Goal: Task Accomplishment & Management: Manage account settings

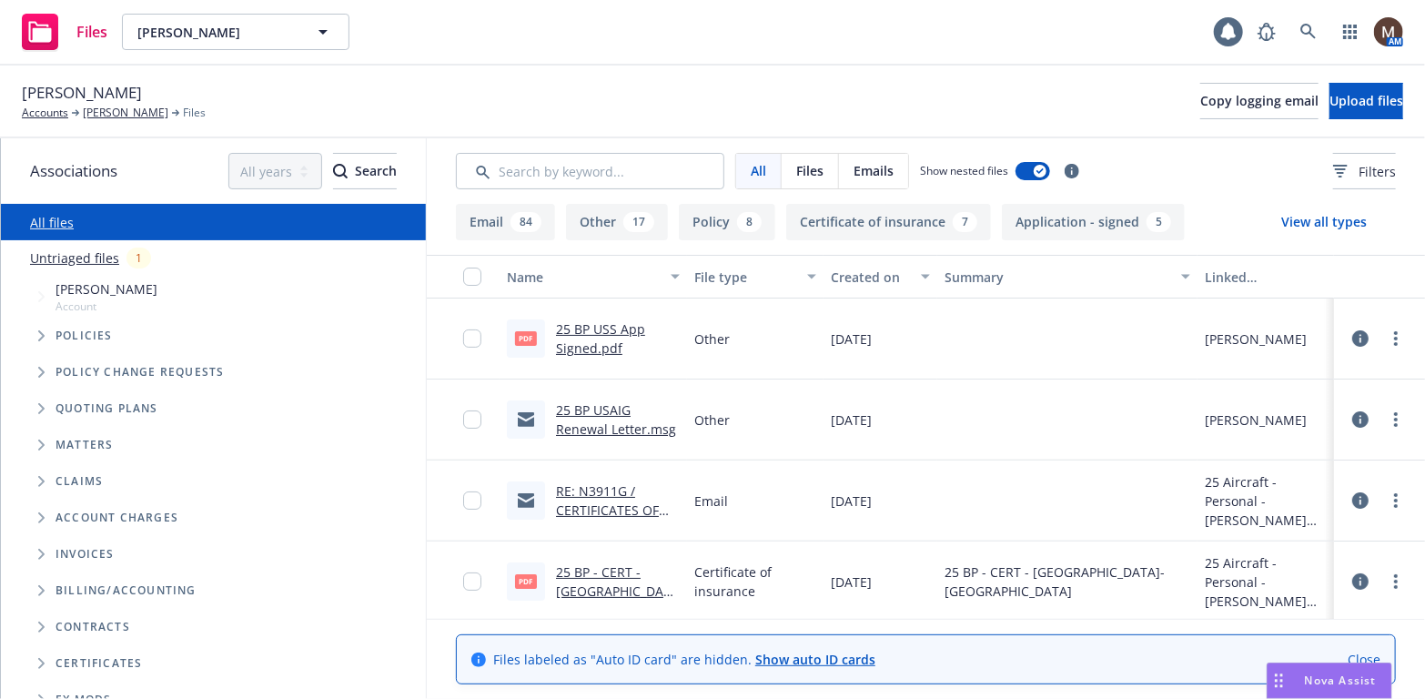
click at [589, 330] on link "25 BP USS App Signed.pdf" at bounding box center [600, 338] width 89 height 36
click at [578, 333] on link "25 BP USS App Signed.pdf" at bounding box center [600, 338] width 89 height 36
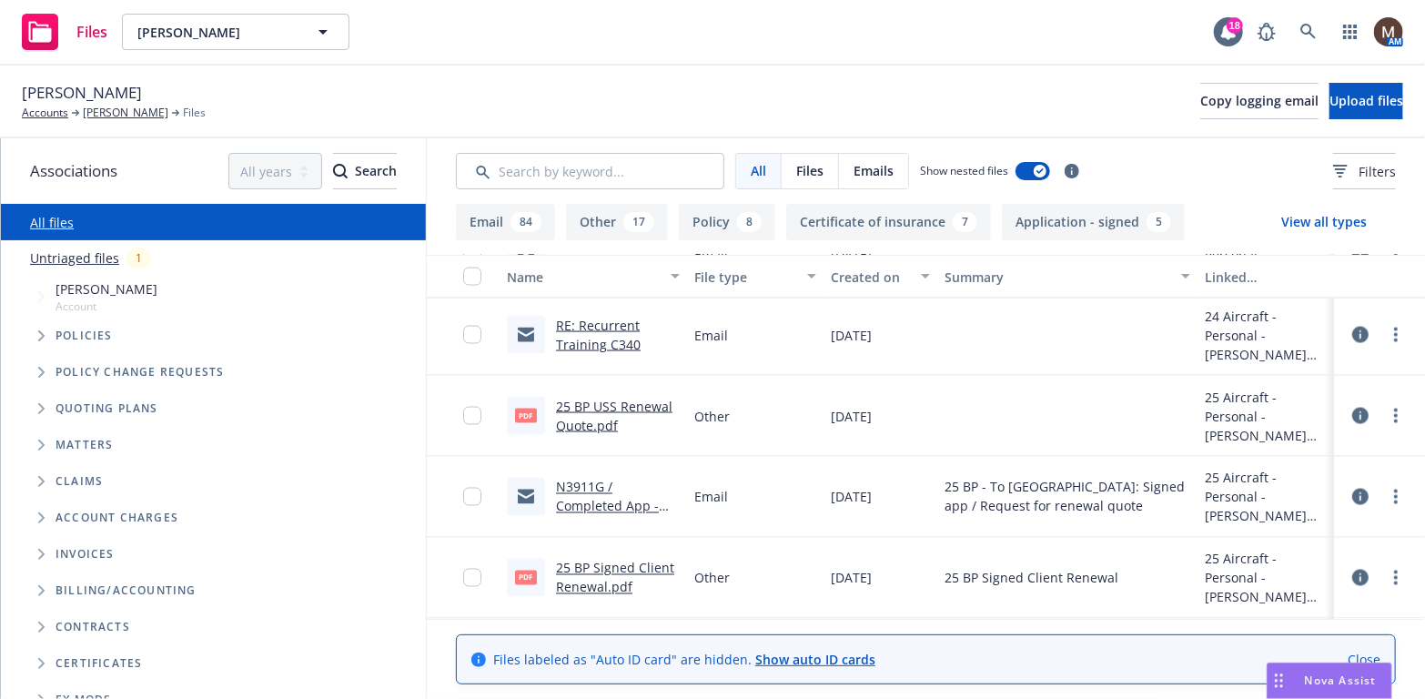
scroll to position [1638, 0]
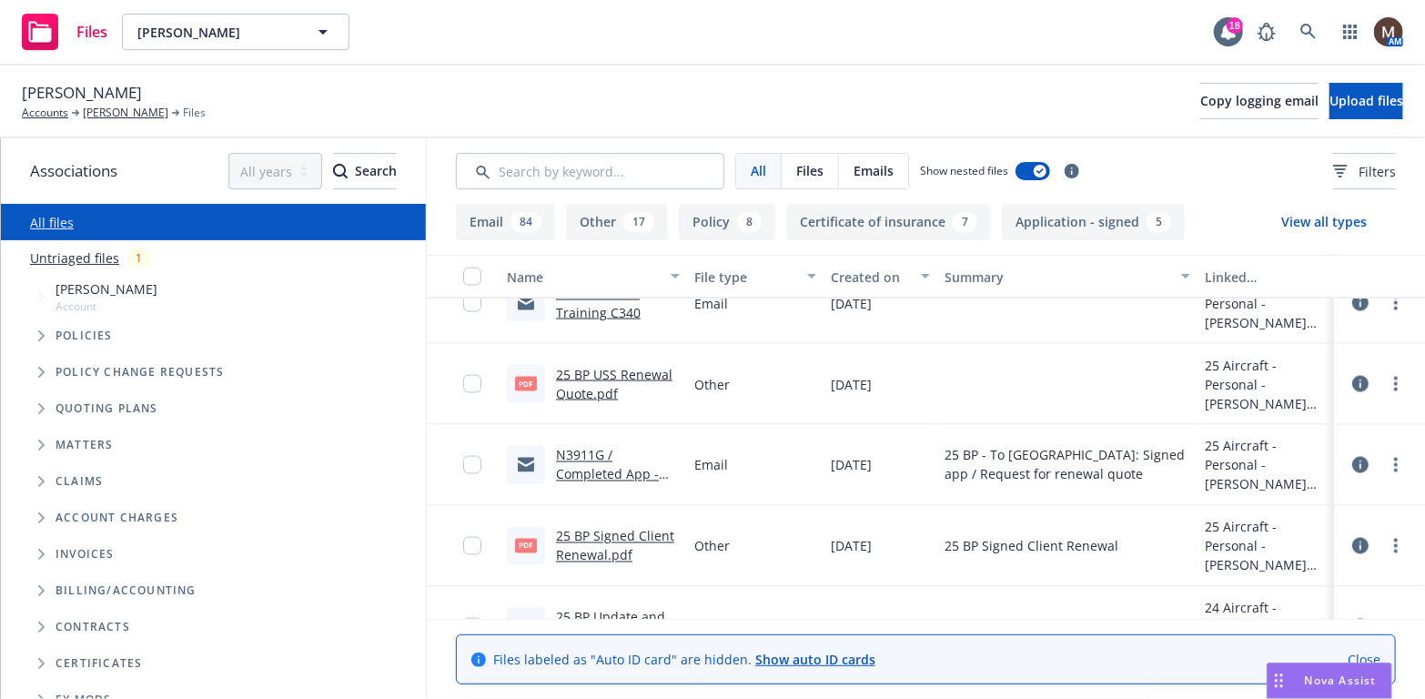
click at [592, 531] on link "25 BP Signed Client Renewal.pdf" at bounding box center [615, 546] width 118 height 36
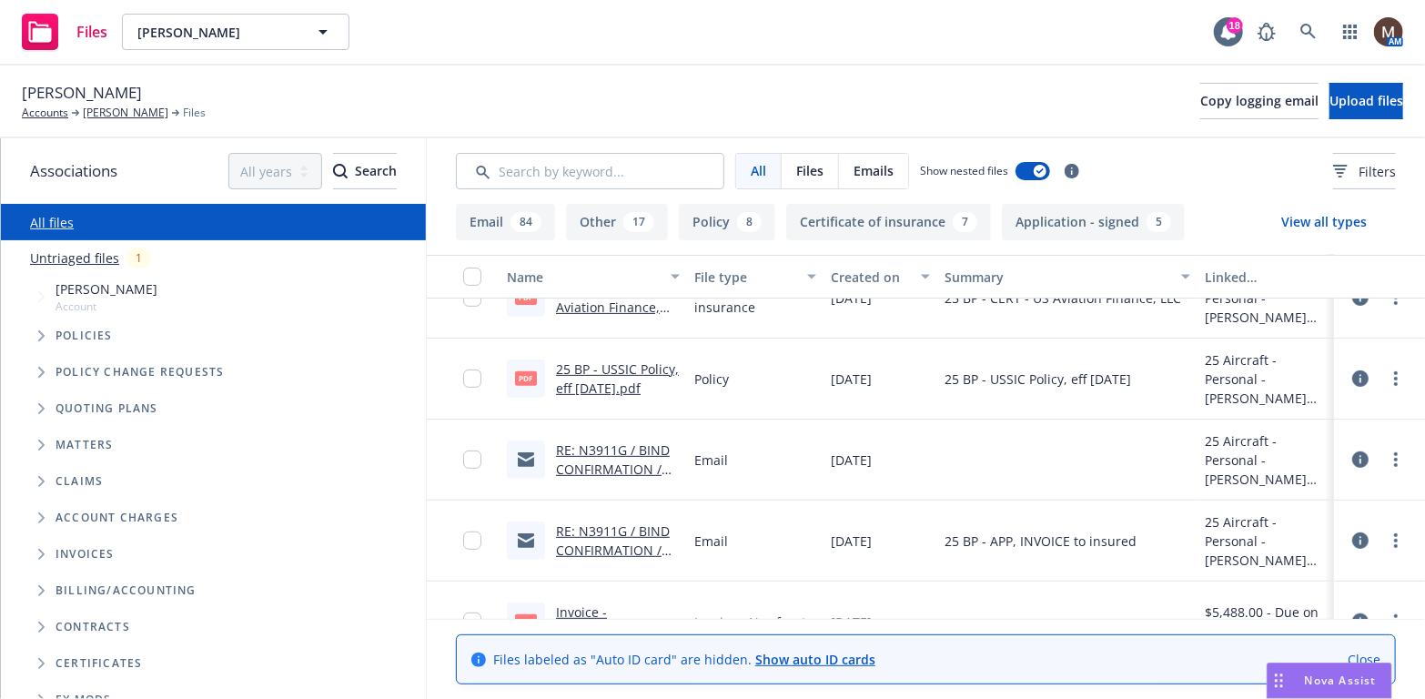
scroll to position [0, 0]
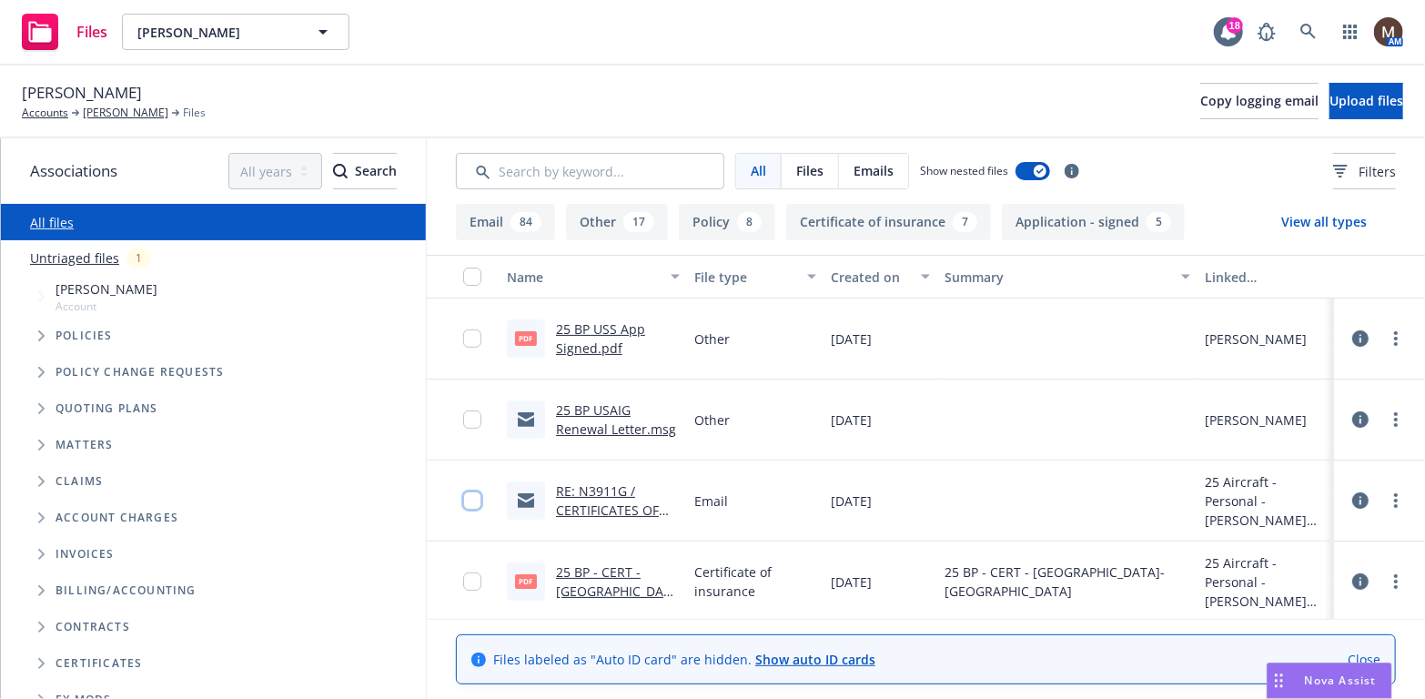
click at [463, 498] on input "checkbox" at bounding box center [472, 500] width 18 height 18
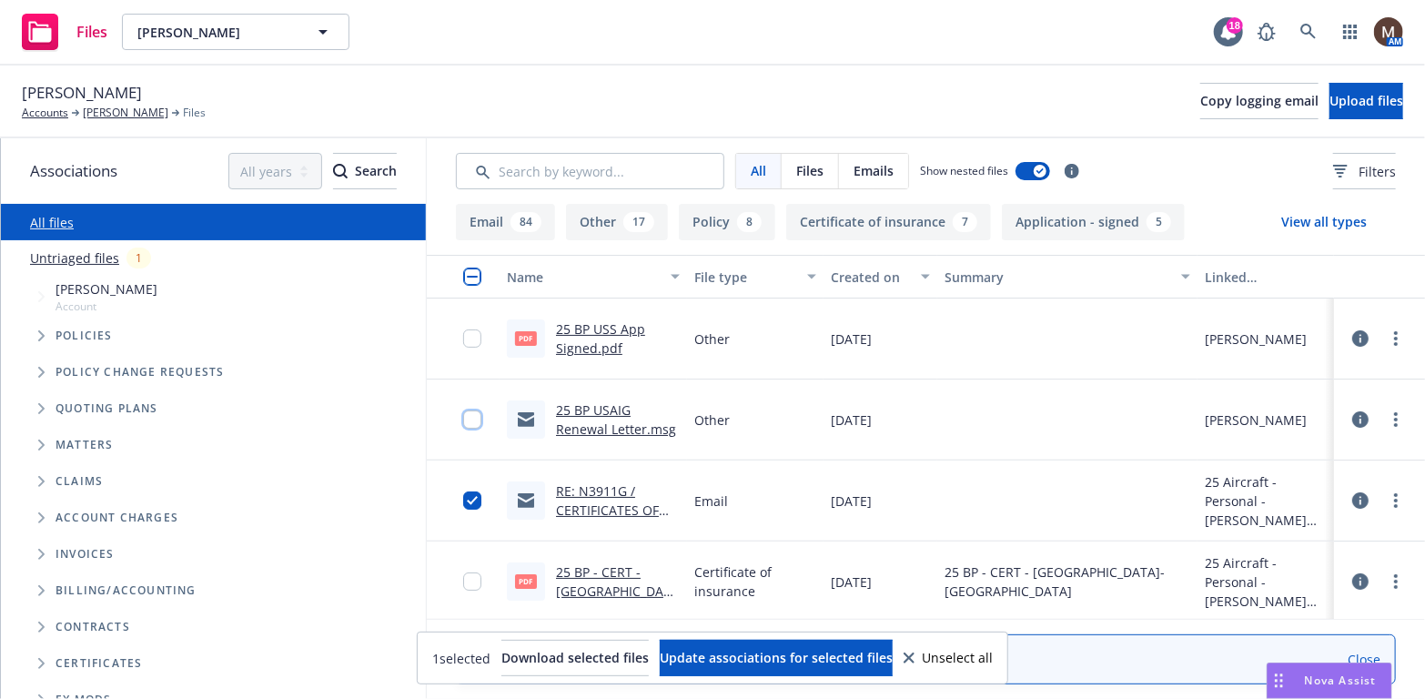
click at [463, 412] on input "checkbox" at bounding box center [472, 419] width 18 height 18
click at [463, 578] on input "checkbox" at bounding box center [472, 581] width 18 height 18
click at [463, 336] on input "checkbox" at bounding box center [472, 338] width 18 height 18
click at [763, 652] on span "Update associations for selected files" at bounding box center [776, 657] width 233 height 17
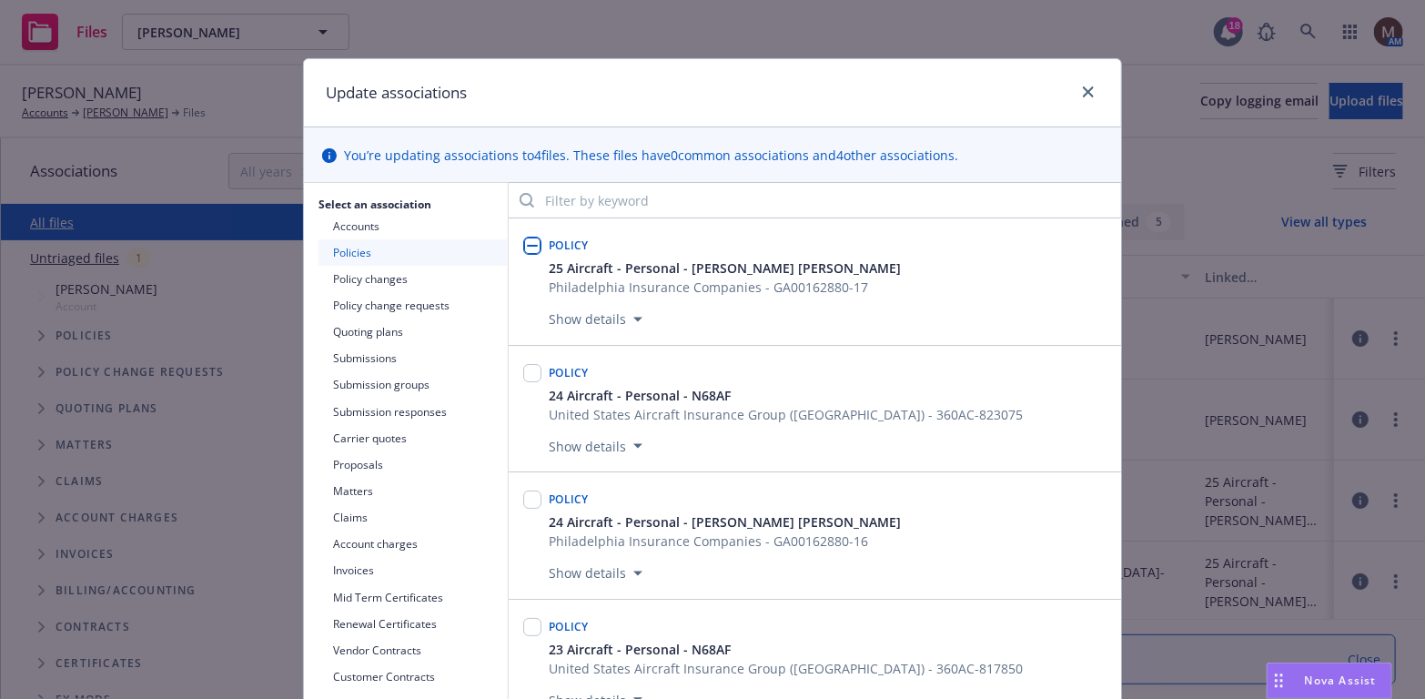
click at [523, 245] on input "checkbox" at bounding box center [532, 246] width 18 height 18
checkbox input "true"
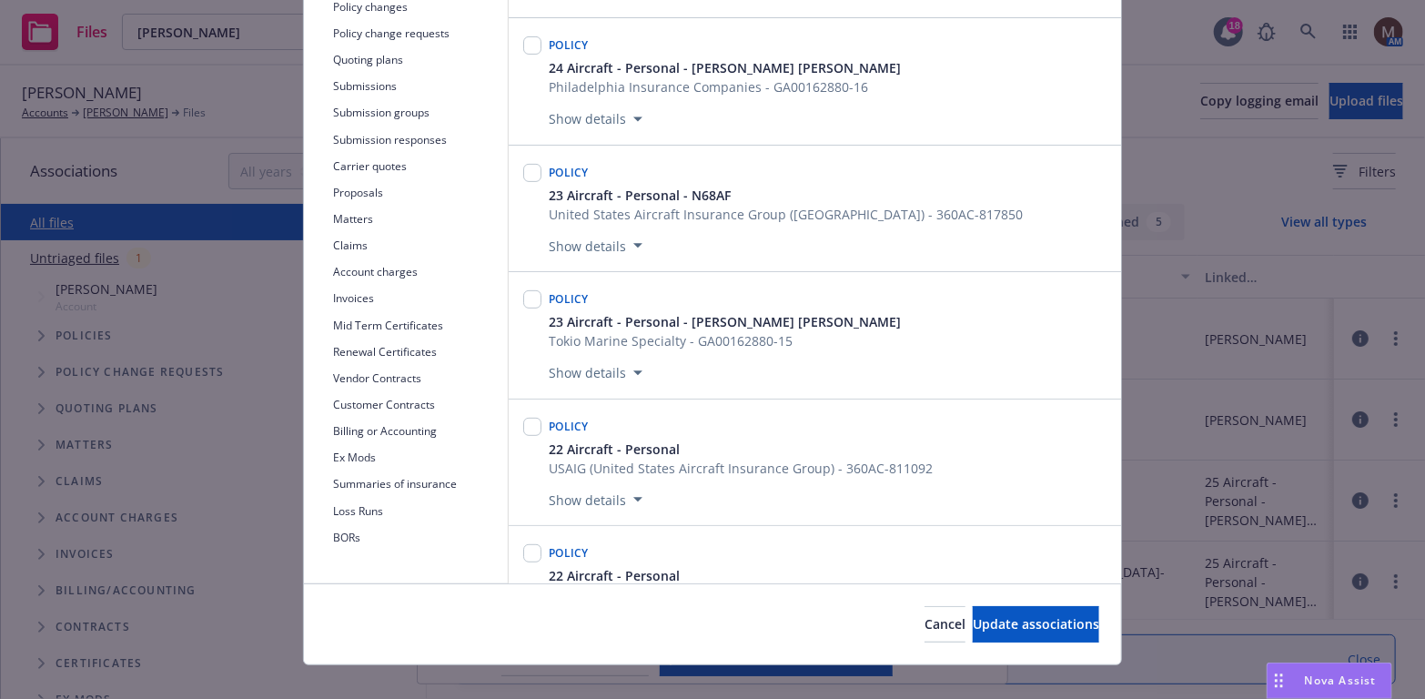
scroll to position [273, 0]
click at [1014, 626] on span "Update associations" at bounding box center [1036, 622] width 127 height 17
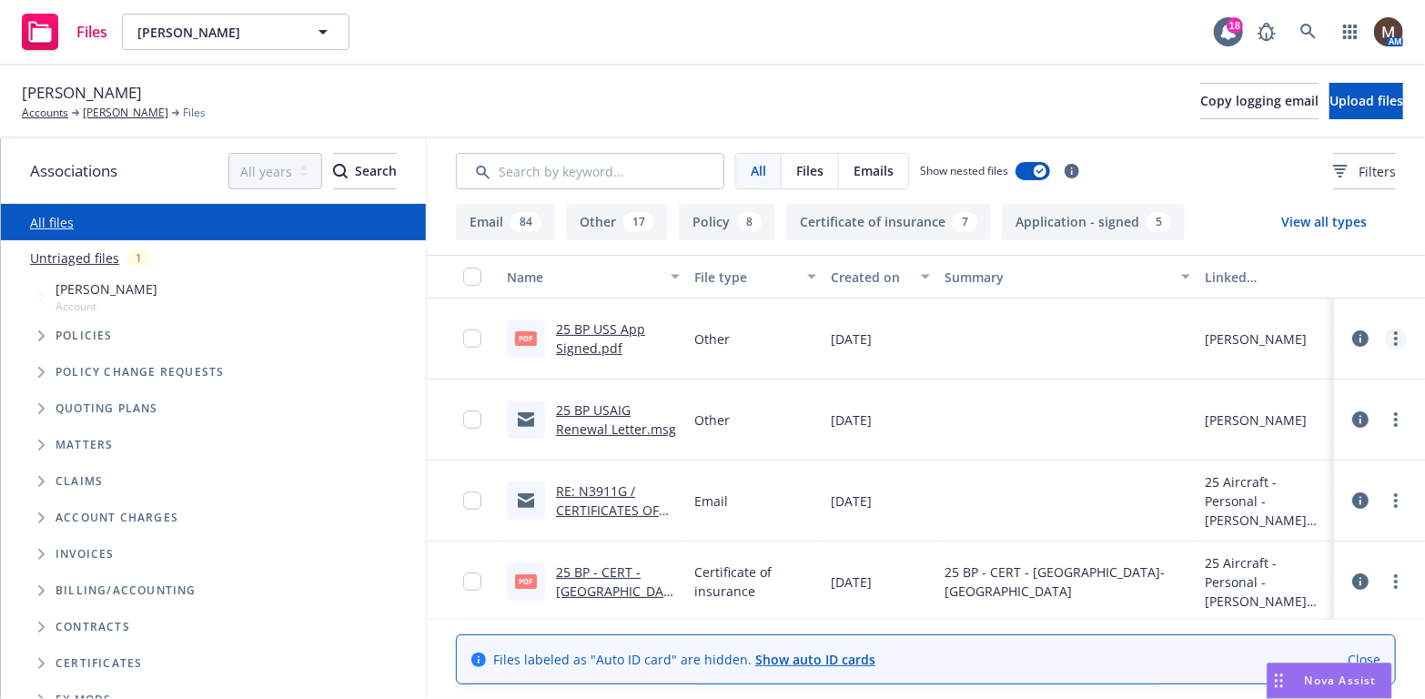
click at [1385, 330] on link "more" at bounding box center [1396, 339] width 22 height 22
click at [1258, 441] on link "Edit" at bounding box center [1302, 448] width 181 height 36
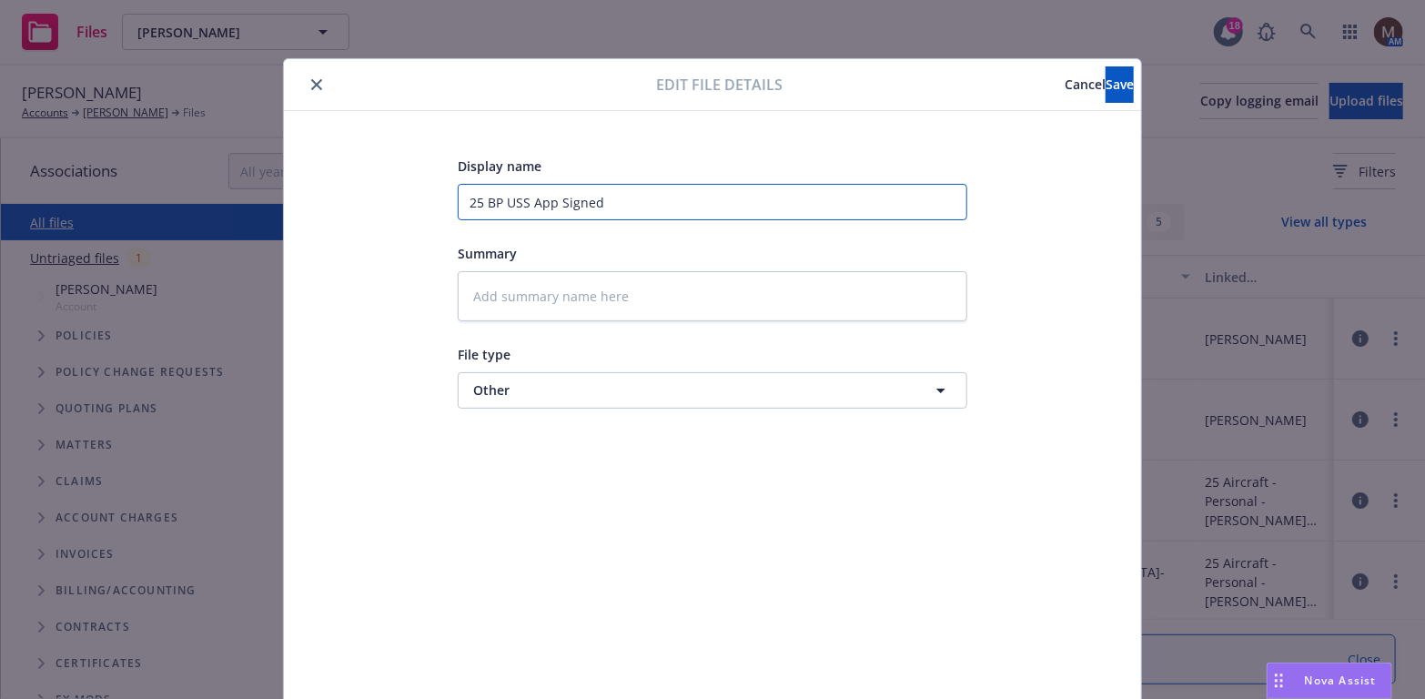
drag, startPoint x: 633, startPoint y: 200, endPoint x: 369, endPoint y: 204, distance: 263.9
click at [369, 204] on div "Display name 25 BP USS App Signed Summary File type Other Other" at bounding box center [712, 428] width 784 height 546
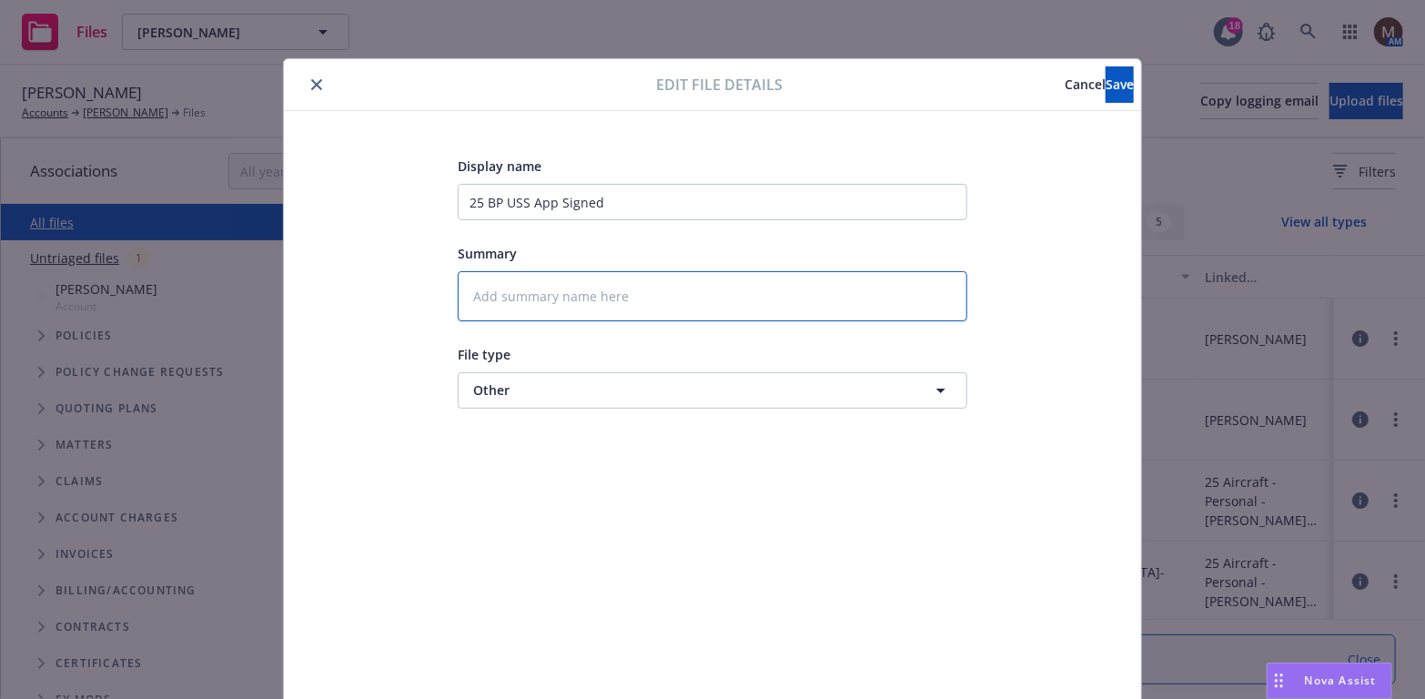
click at [501, 286] on textarea at bounding box center [713, 296] width 510 height 50
paste textarea "25 BP USS App Signed"
type textarea "25 BP USS App Signed"
type textarea "x"
type textarea "25 BP USS App Signed"
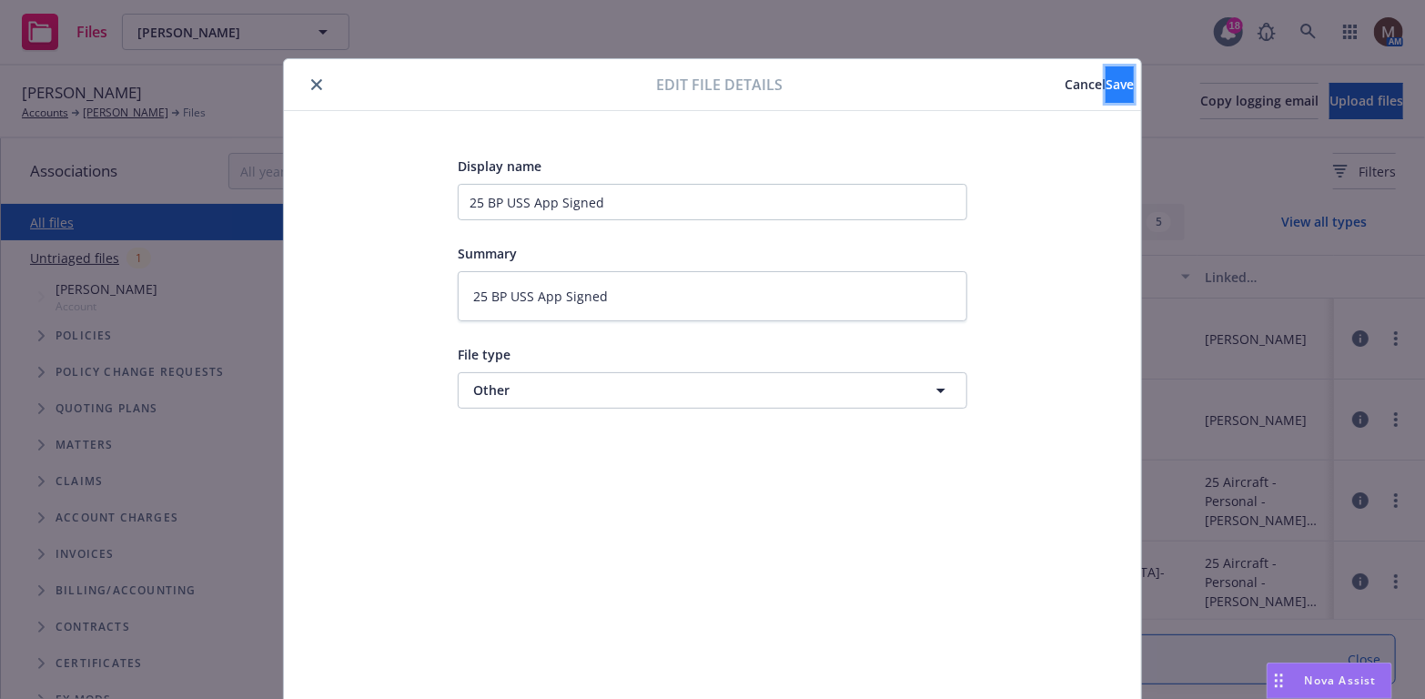
click at [1106, 81] on span "Save" at bounding box center [1120, 84] width 28 height 17
type textarea "x"
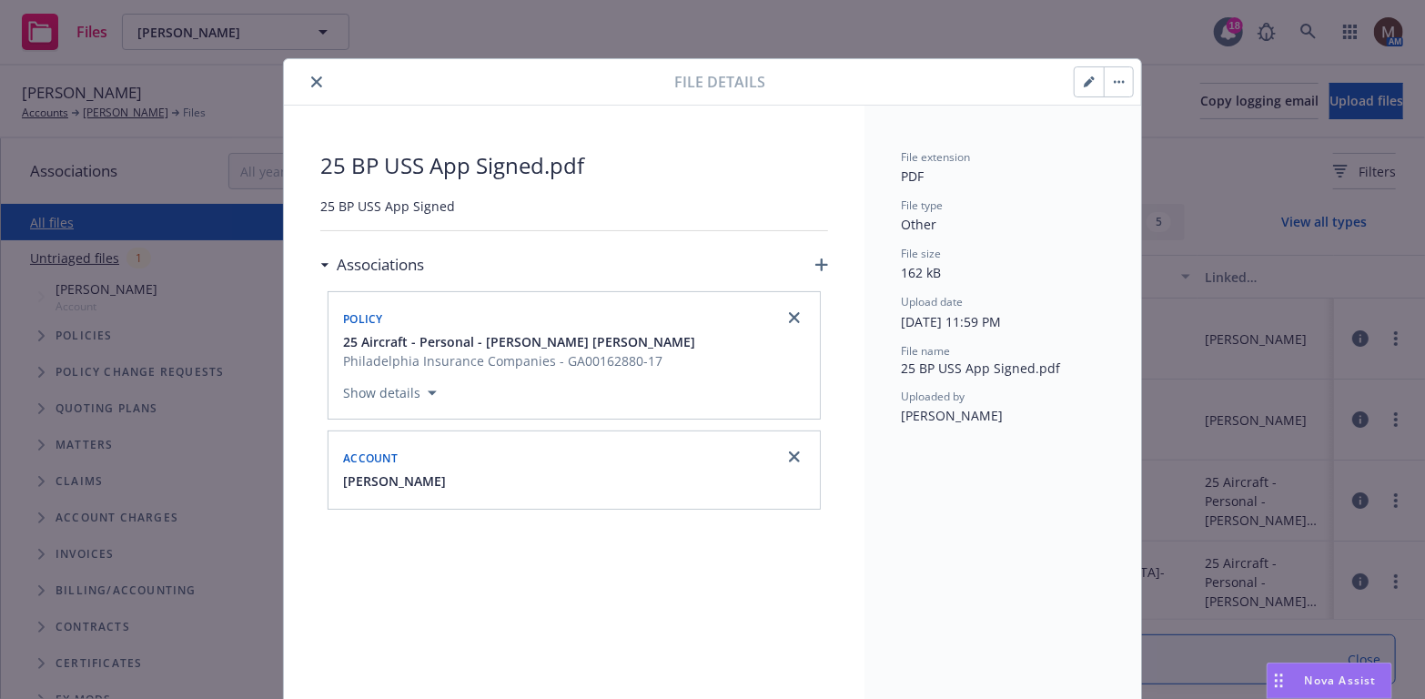
click at [311, 77] on icon "close" at bounding box center [316, 81] width 11 height 11
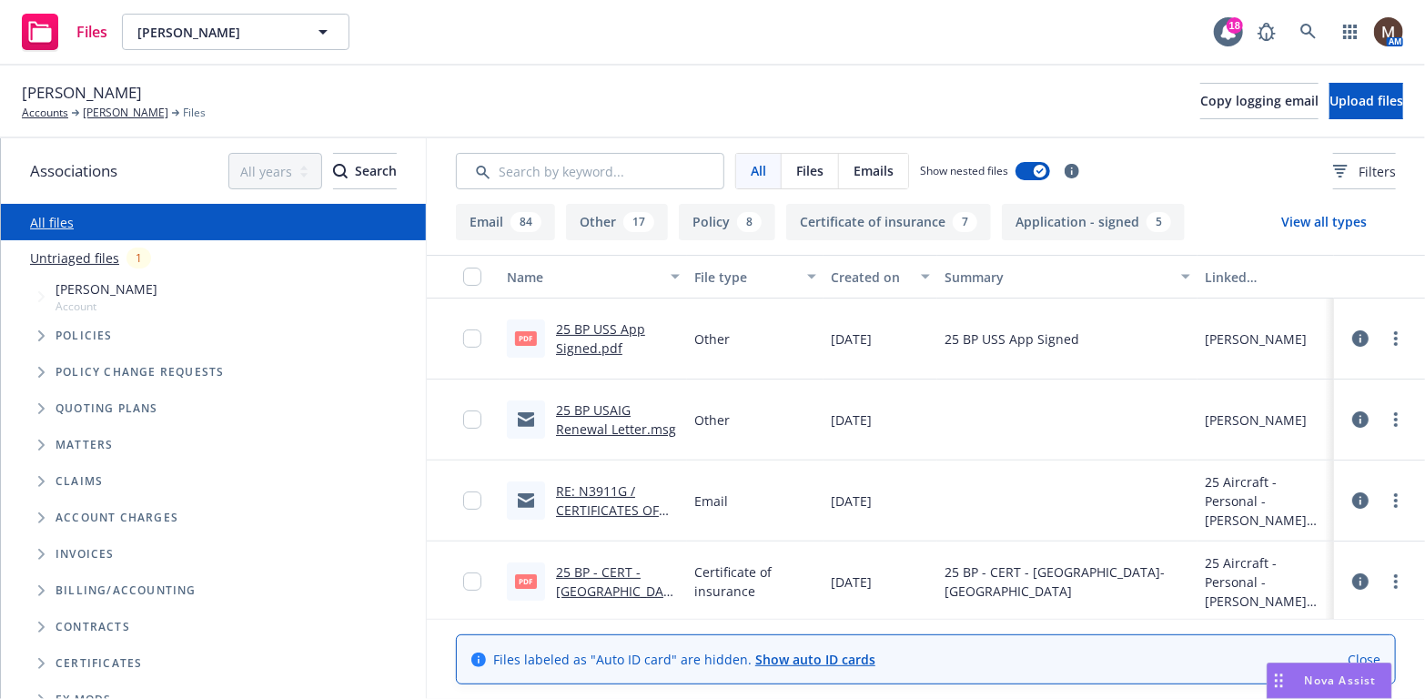
click at [592, 427] on link "25 BP USAIG Renewal Letter.msg" at bounding box center [616, 419] width 120 height 36
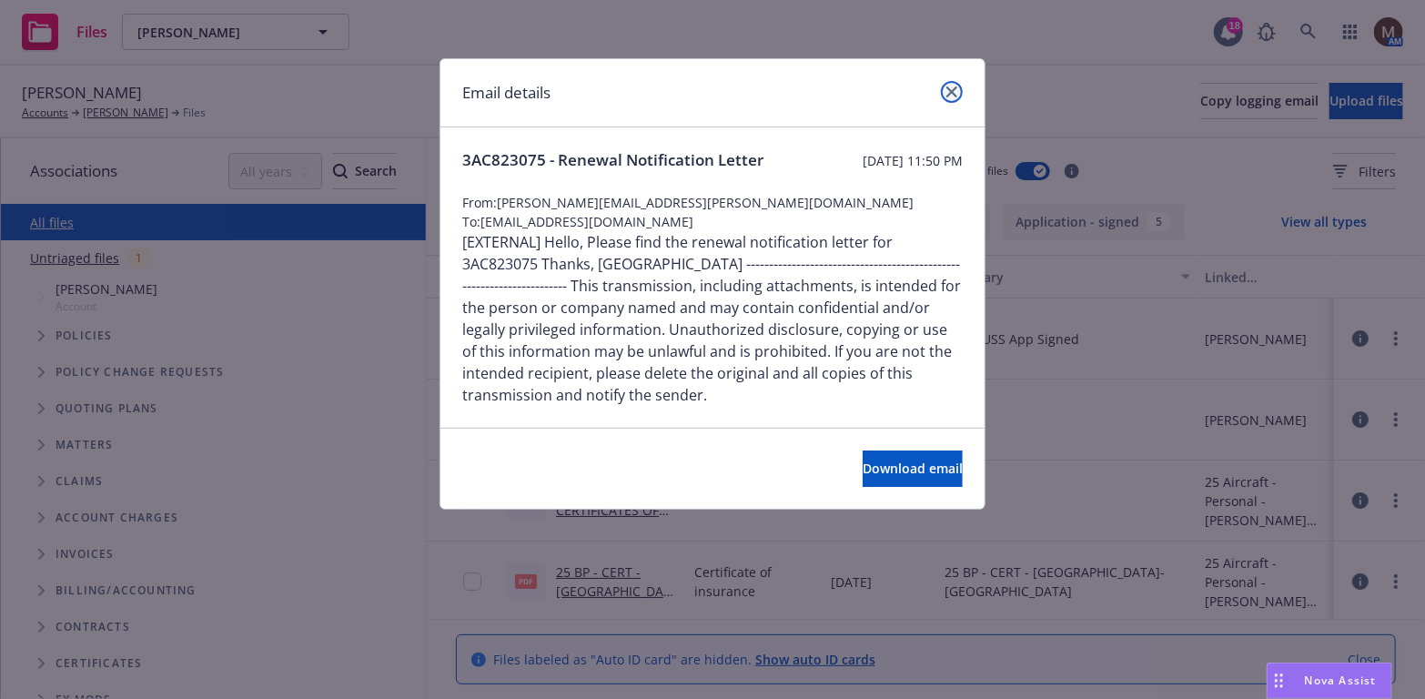
click at [949, 86] on icon "close" at bounding box center [951, 91] width 11 height 11
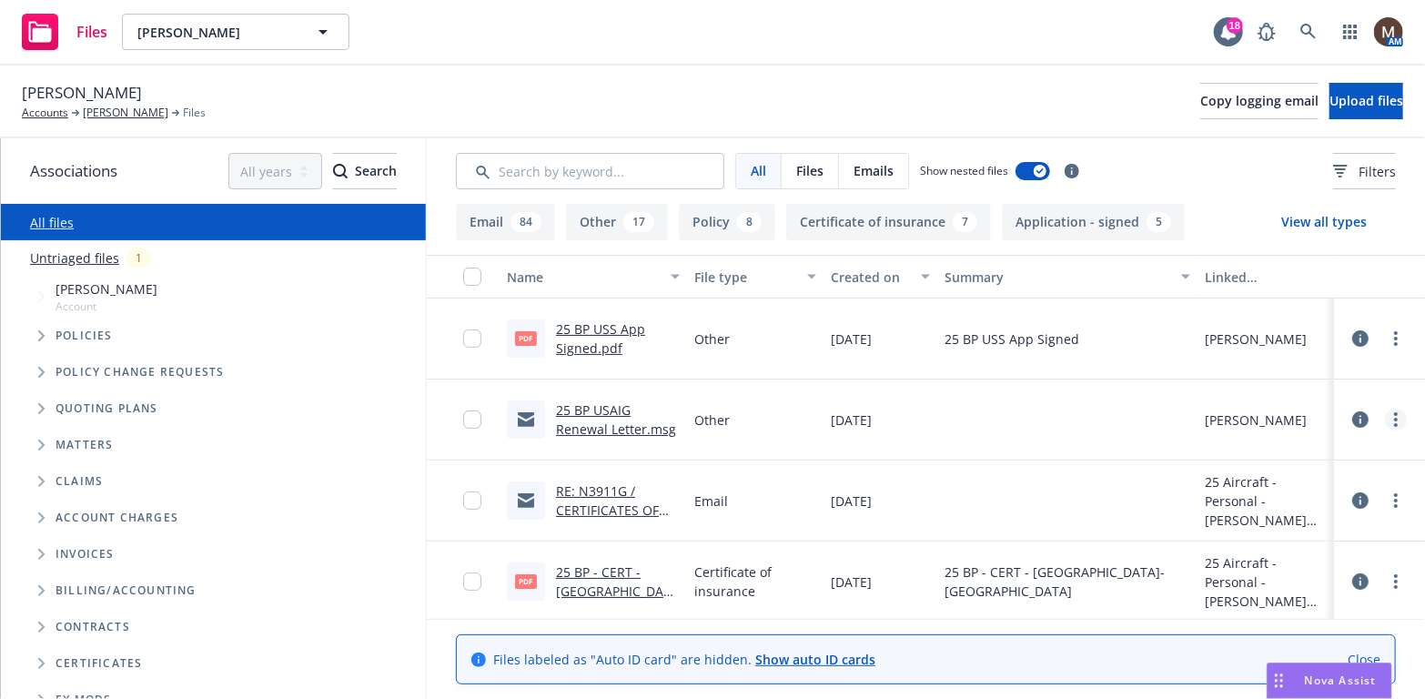
click at [1385, 412] on link "more" at bounding box center [1396, 420] width 22 height 22
click at [124, 110] on link "[PERSON_NAME]" at bounding box center [126, 113] width 86 height 16
